Goal: Information Seeking & Learning: Learn about a topic

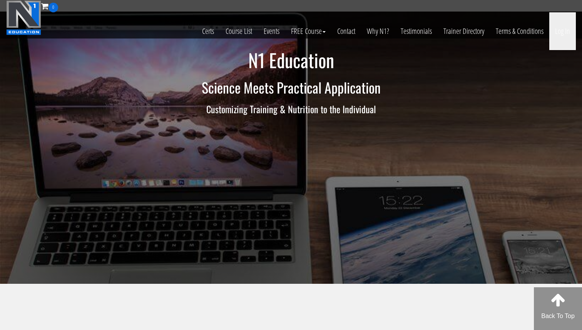
click at [566, 31] on link "Log In" at bounding box center [563, 31] width 27 height 38
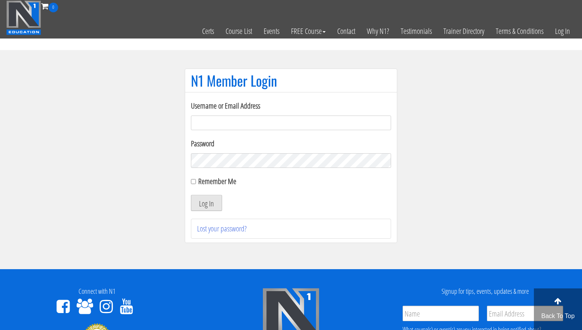
type input "Valerioacri@gmail.com"
click at [208, 201] on button "Log In" at bounding box center [206, 203] width 31 height 16
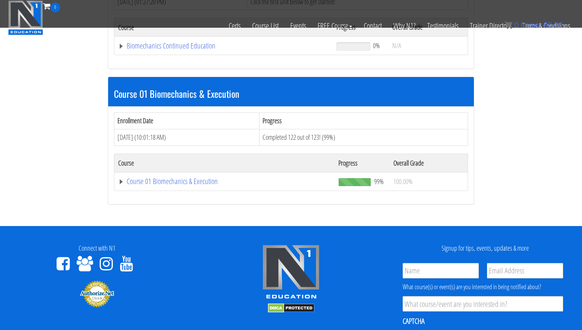
scroll to position [174, 0]
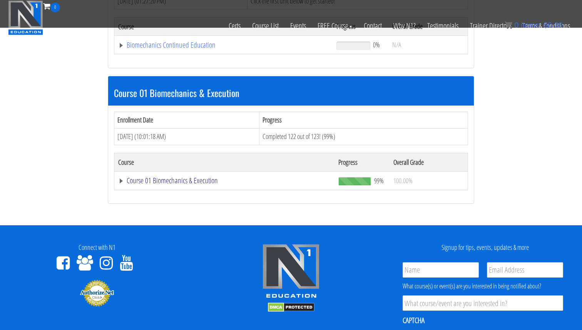
click at [196, 179] on link "Course 01 Biomechanics & Execution" at bounding box center [224, 181] width 213 height 8
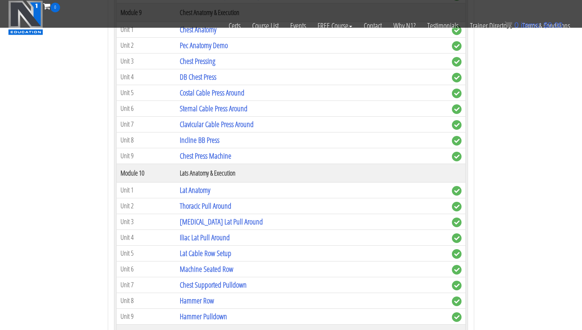
scroll to position [1365, 0]
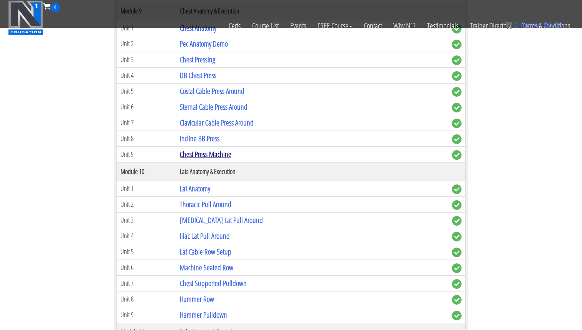
click at [213, 155] on link "Chest Press Machine" at bounding box center [206, 154] width 52 height 10
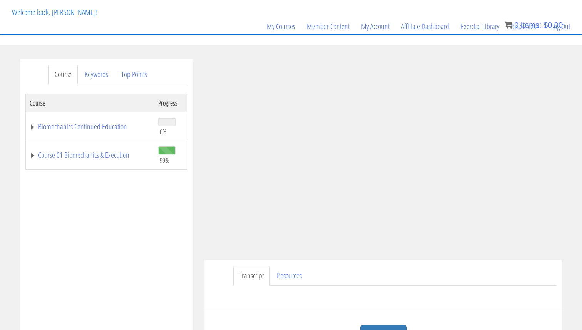
scroll to position [46, 0]
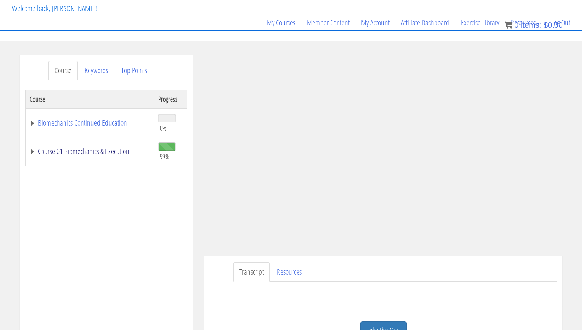
click at [94, 153] on link "Course 01 Biomechanics & Execution" at bounding box center [90, 151] width 121 height 8
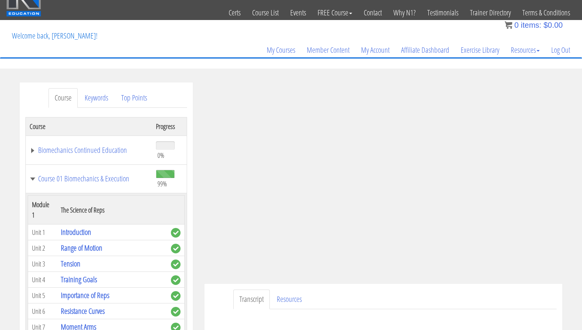
scroll to position [20, 0]
